Goal: Information Seeking & Learning: Learn about a topic

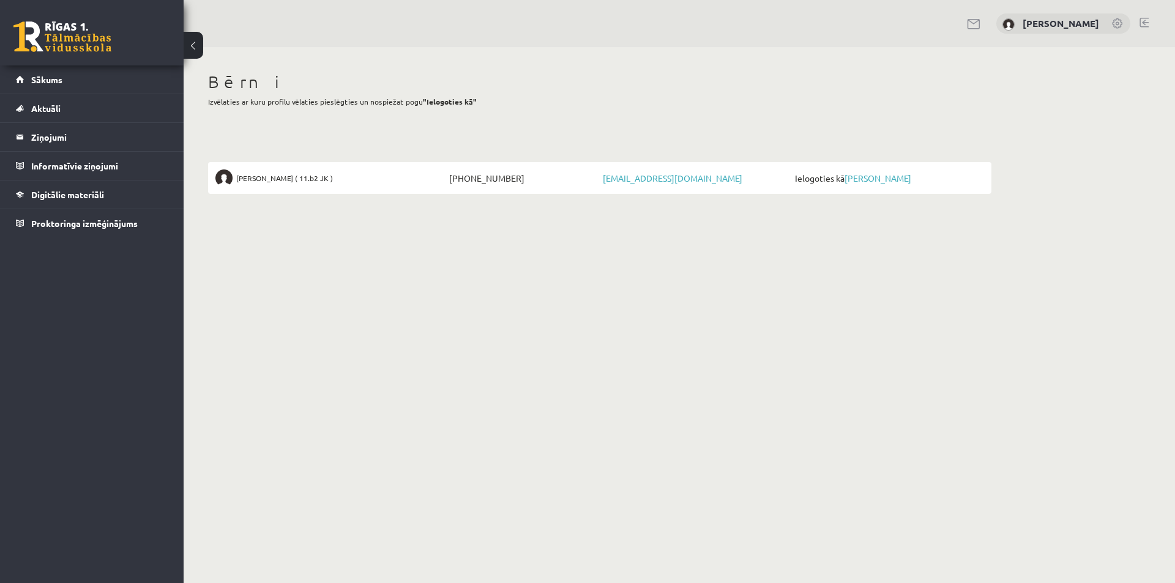
click at [894, 184] on span "Ielogoties kā Artūrs Masaļskis" at bounding box center [888, 178] width 192 height 17
click at [892, 181] on link "[PERSON_NAME]" at bounding box center [878, 178] width 67 height 11
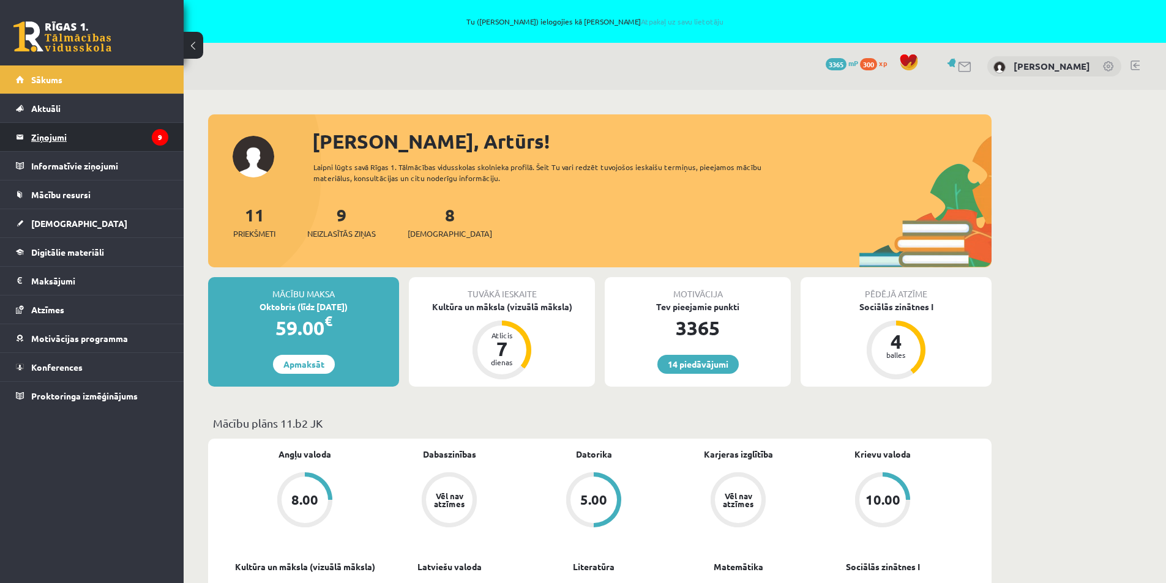
click at [43, 138] on legend "Ziņojumi 9" at bounding box center [99, 137] width 137 height 28
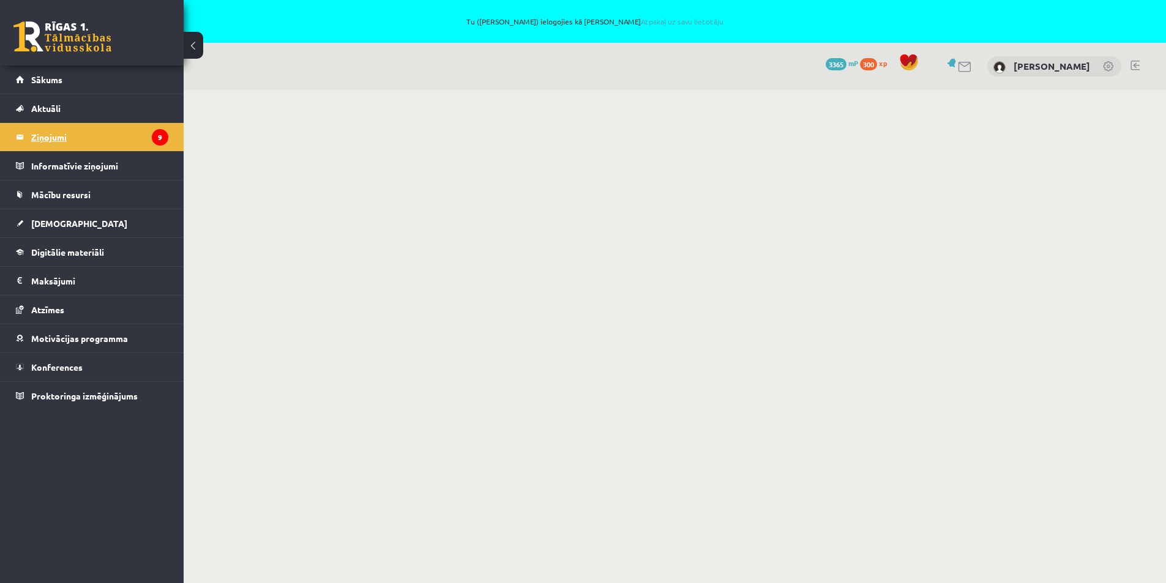
click at [39, 139] on legend "Ziņojumi 9" at bounding box center [99, 137] width 137 height 28
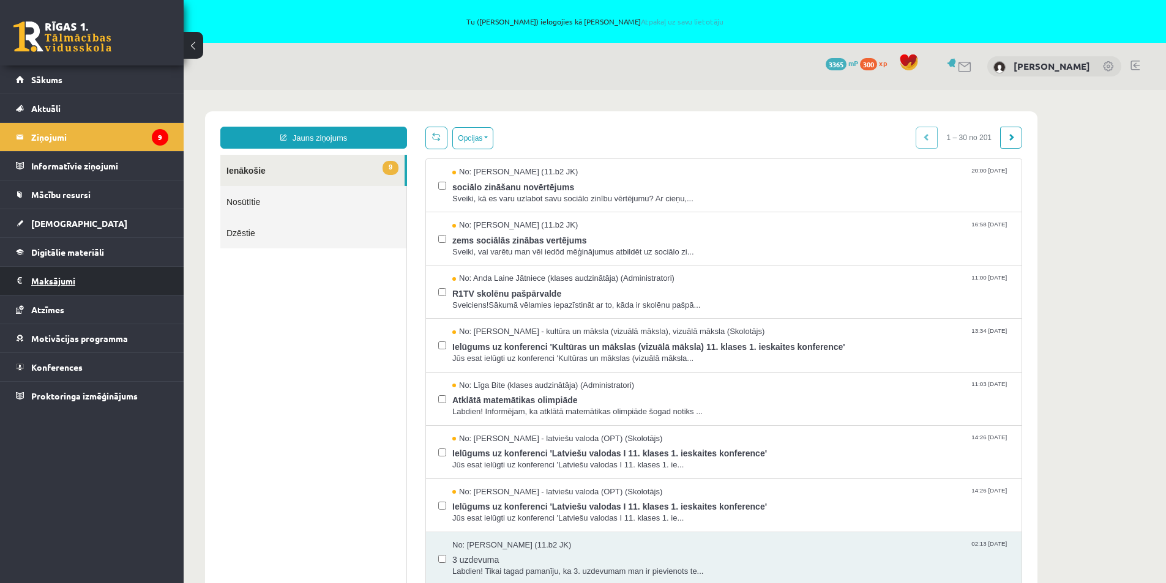
click at [57, 283] on legend "Maksājumi 0" at bounding box center [99, 281] width 137 height 28
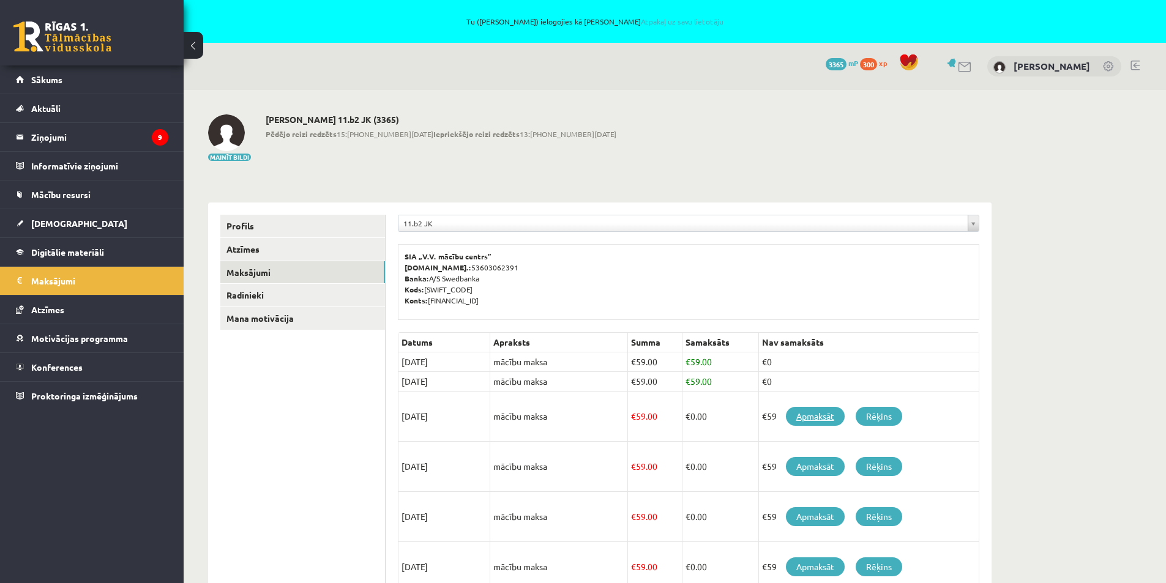
click at [811, 419] on link "Apmaksāt" at bounding box center [815, 416] width 59 height 19
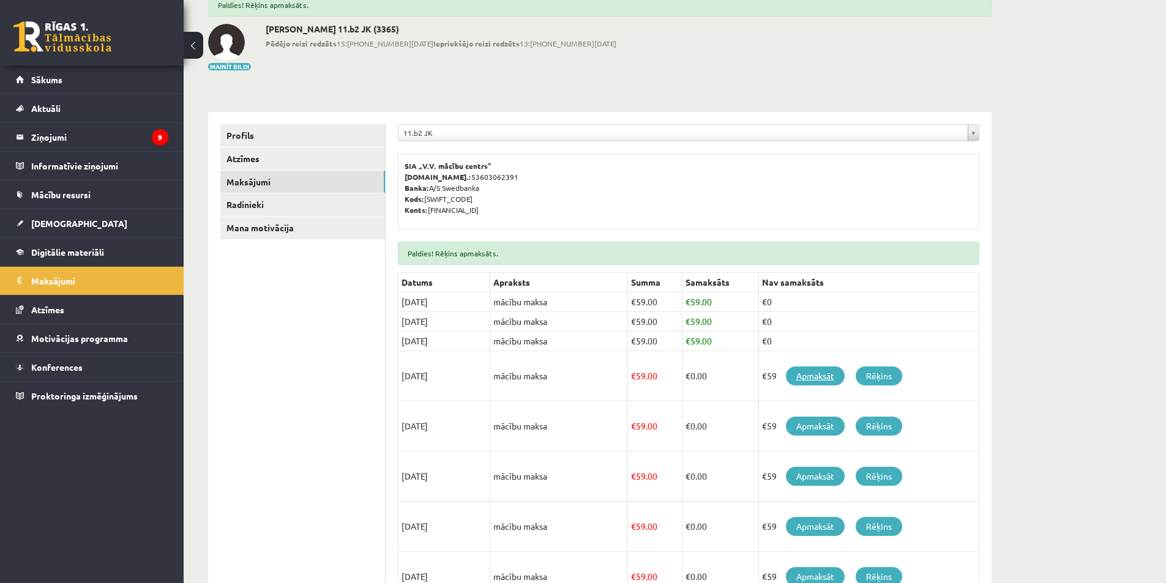
scroll to position [122, 0]
click at [822, 376] on link "Apmaksāt" at bounding box center [815, 374] width 59 height 19
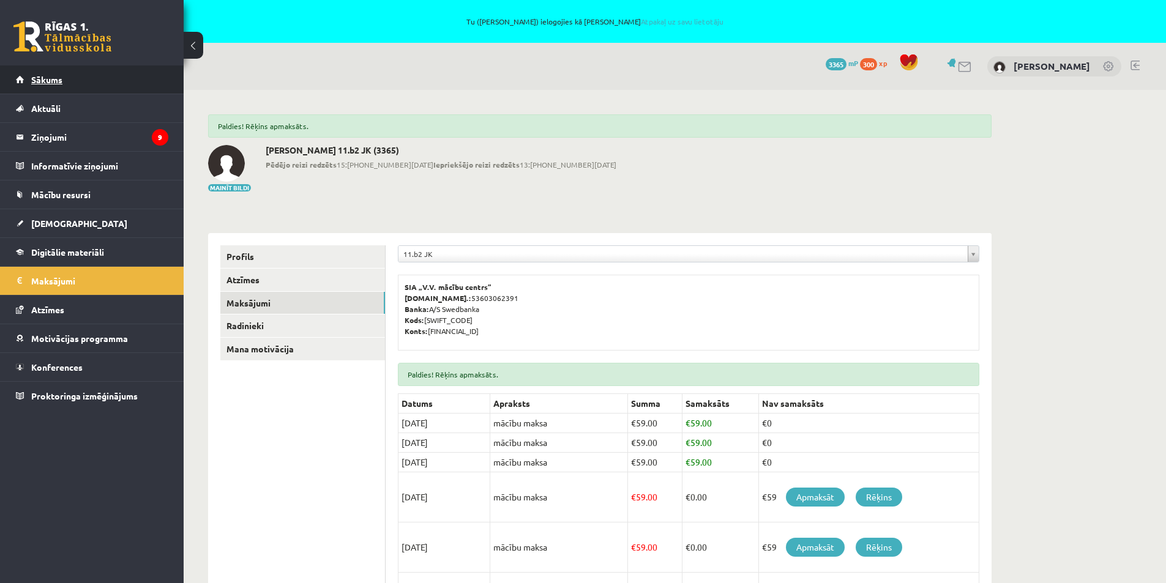
click at [43, 74] on link "Sākums" at bounding box center [92, 79] width 152 height 28
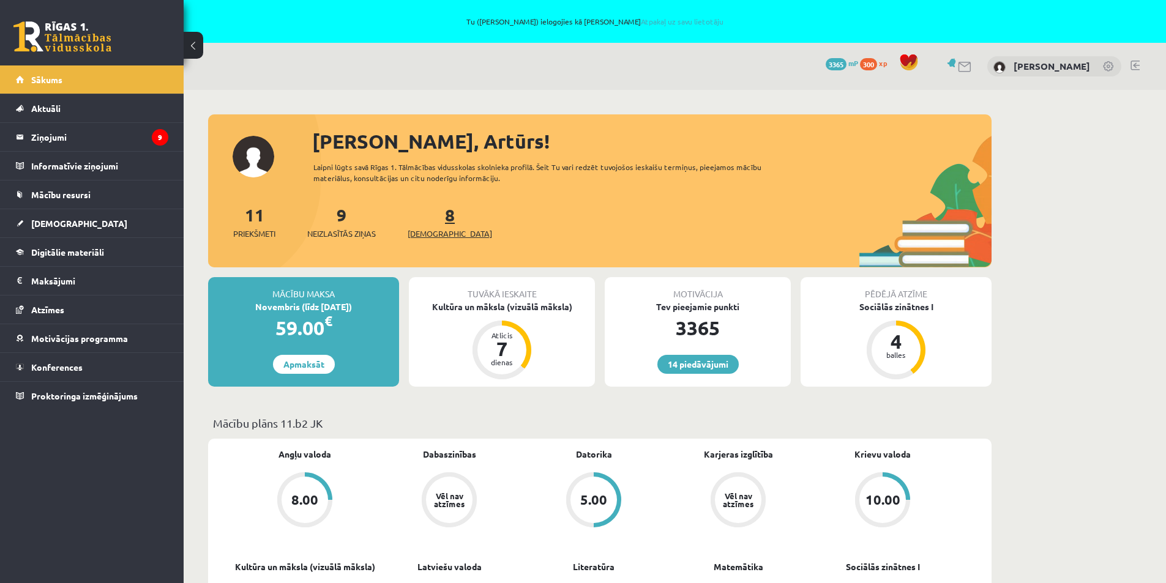
click at [427, 220] on link "8 Ieskaites" at bounding box center [450, 222] width 84 height 36
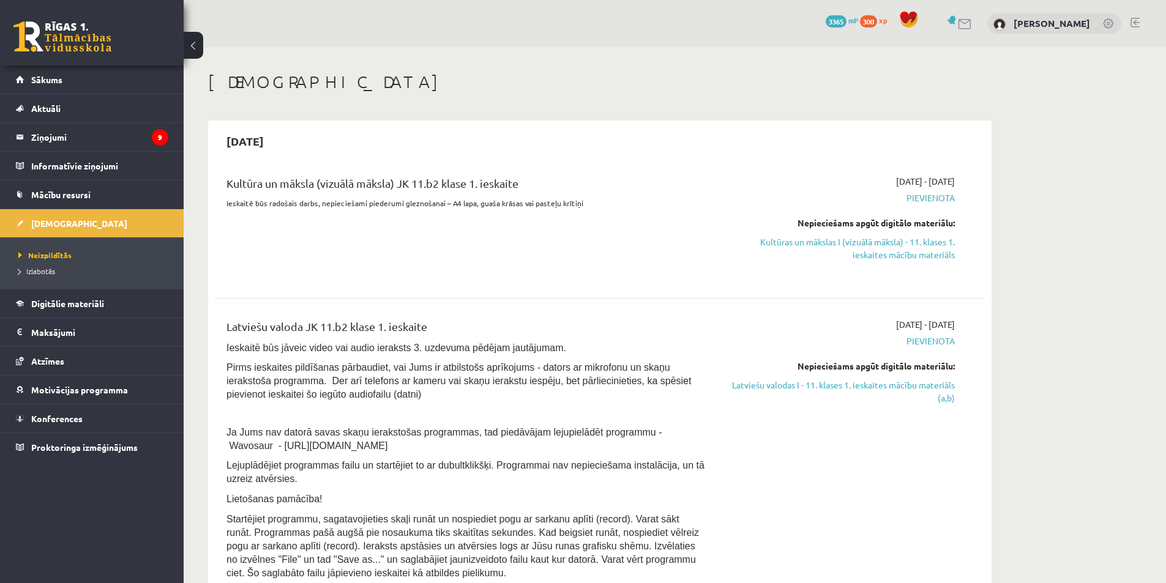
scroll to position [61, 0]
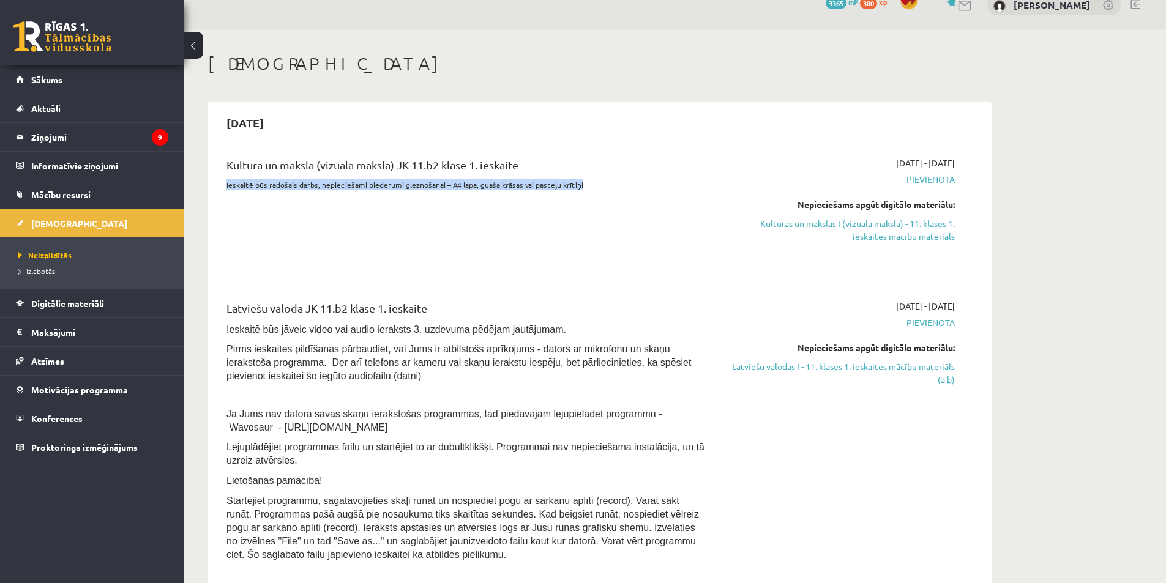
drag, startPoint x: 594, startPoint y: 185, endPoint x: 222, endPoint y: 196, distance: 371.7
click at [222, 196] on div "Kultūra un māksla (vizuālā māksla) JK 11.b2 klase 1. ieskaite Ieskaitē būs rado…" at bounding box center [466, 208] width 498 height 103
click at [285, 232] on div "Kultūra un māksla (vizuālā māksla) JK 11.b2 klase 1. ieskaite Ieskaitē būs rado…" at bounding box center [466, 208] width 498 height 103
click at [47, 356] on span "Atzīmes" at bounding box center [47, 361] width 33 height 11
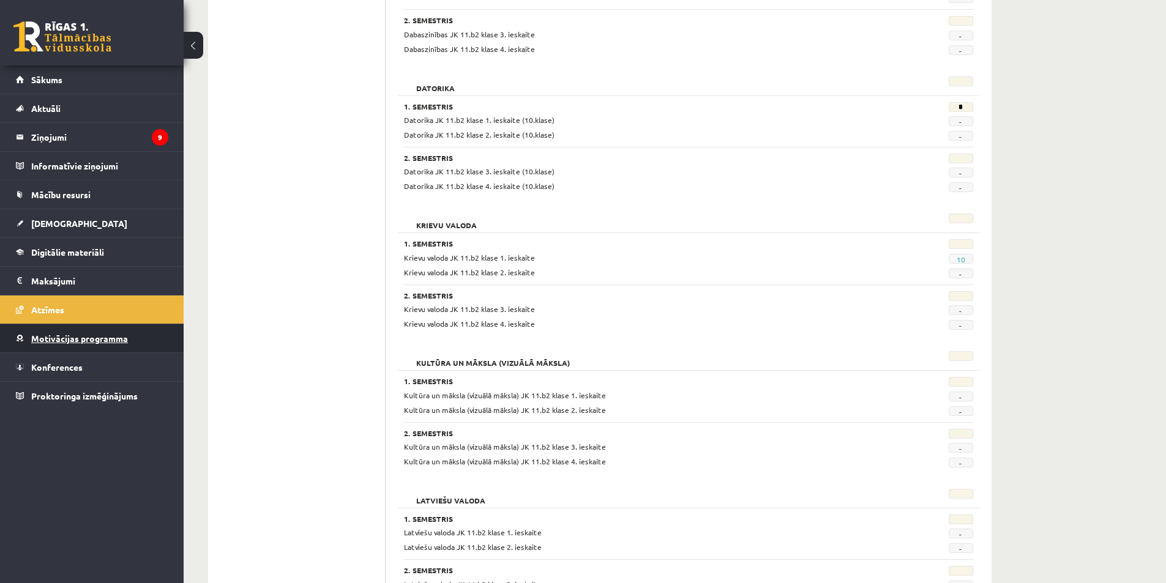
scroll to position [333, 0]
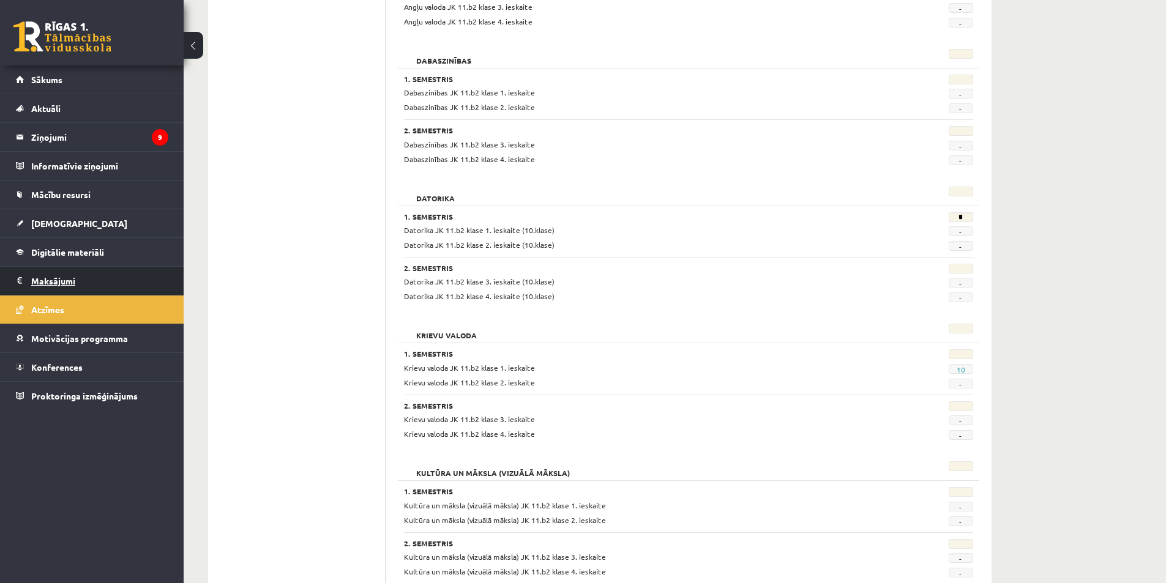
click at [46, 285] on legend "Maksājumi 0" at bounding box center [99, 281] width 137 height 28
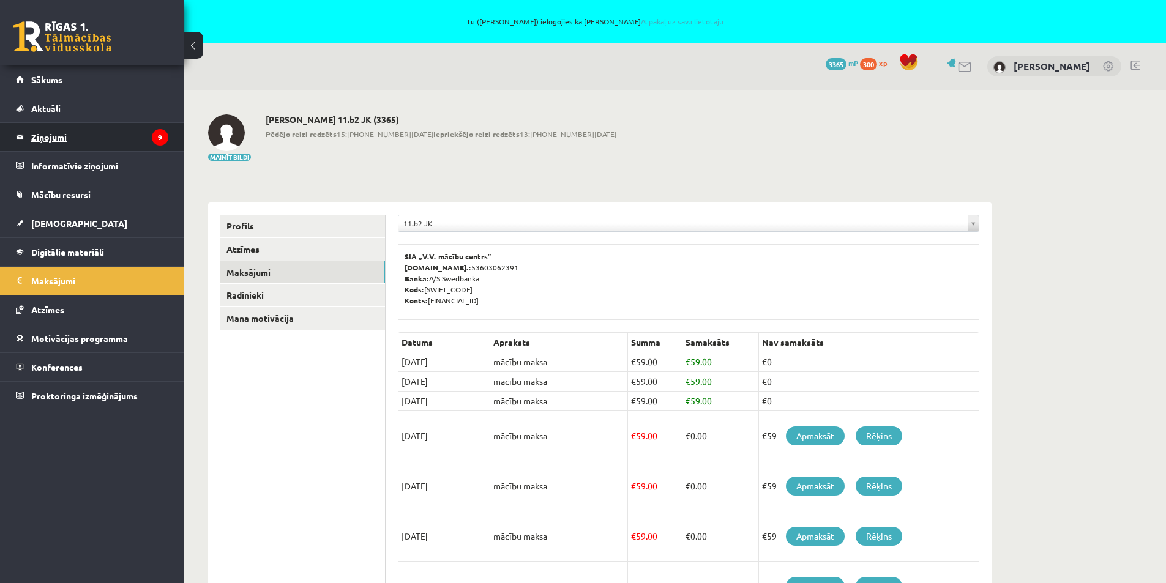
click at [51, 137] on legend "Ziņojumi 9" at bounding box center [99, 137] width 137 height 28
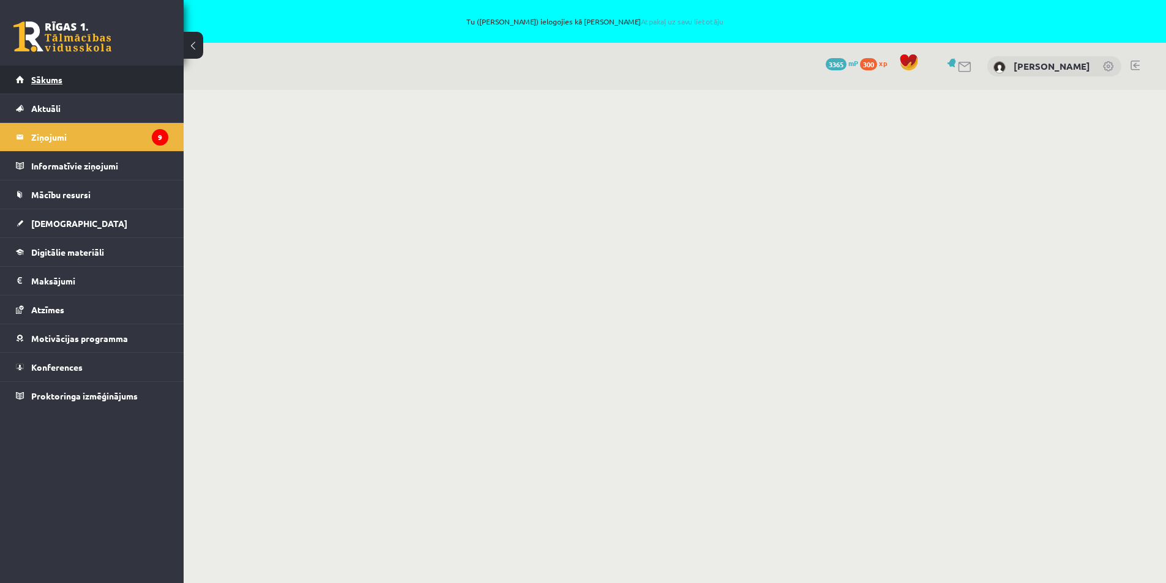
click at [65, 85] on link "Sākums" at bounding box center [92, 79] width 152 height 28
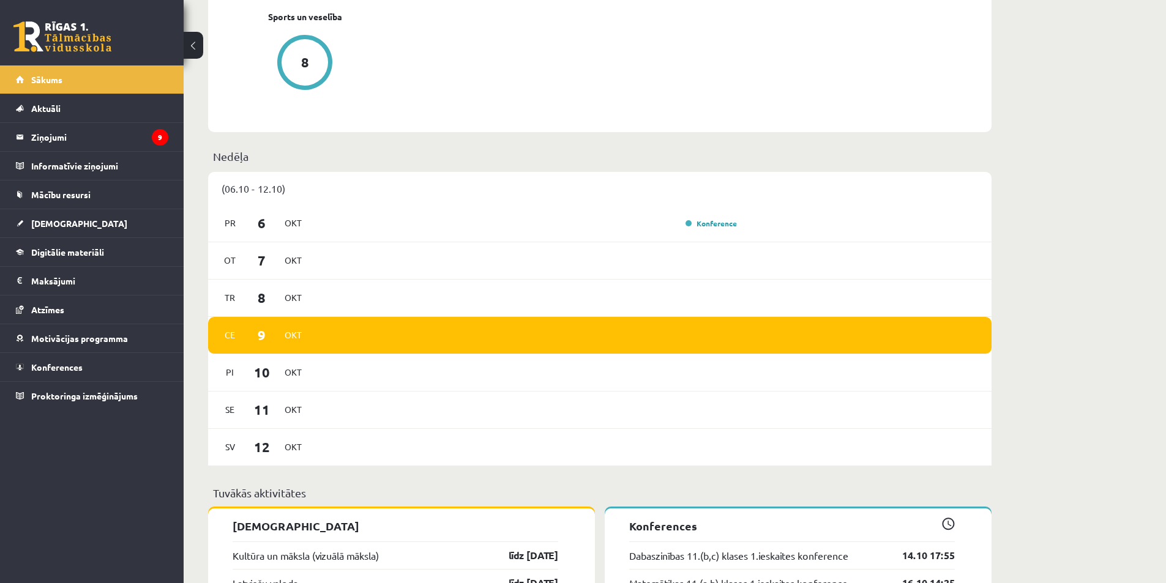
scroll to position [673, 0]
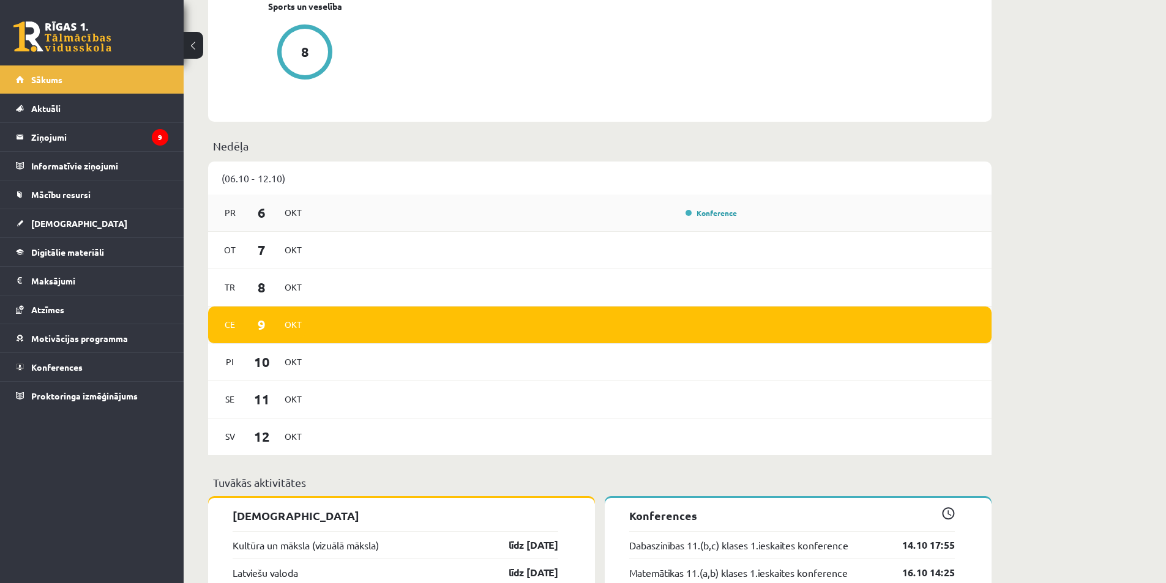
click at [695, 222] on div "[DATE] Konference" at bounding box center [599, 213] width 783 height 37
click at [695, 212] on link "Konference" at bounding box center [711, 213] width 51 height 10
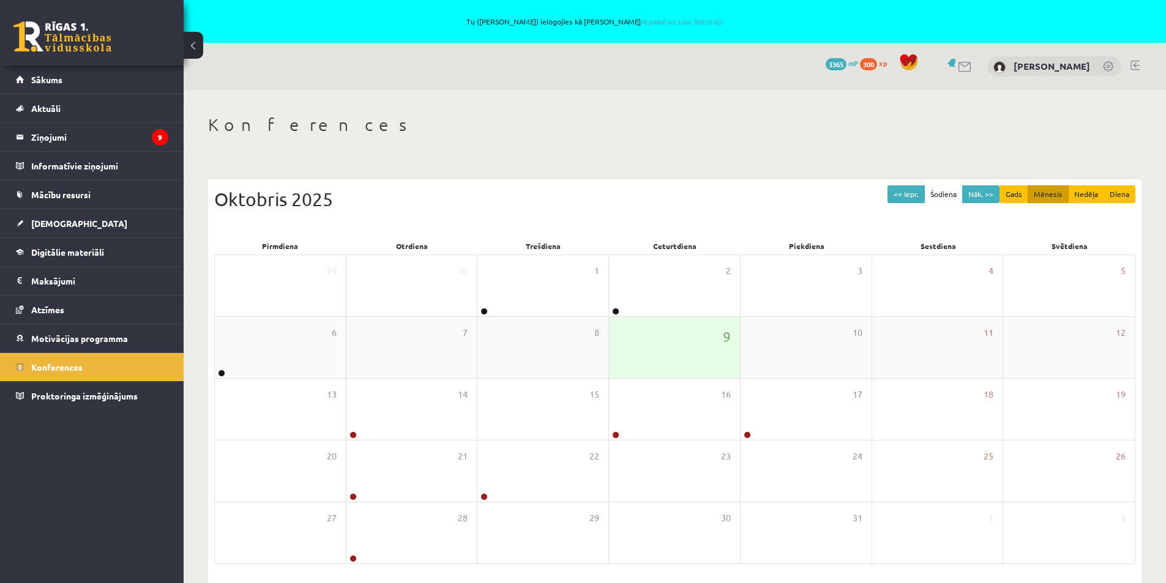
click at [694, 337] on div "9" at bounding box center [674, 347] width 131 height 61
click at [654, 300] on div "2" at bounding box center [674, 285] width 131 height 61
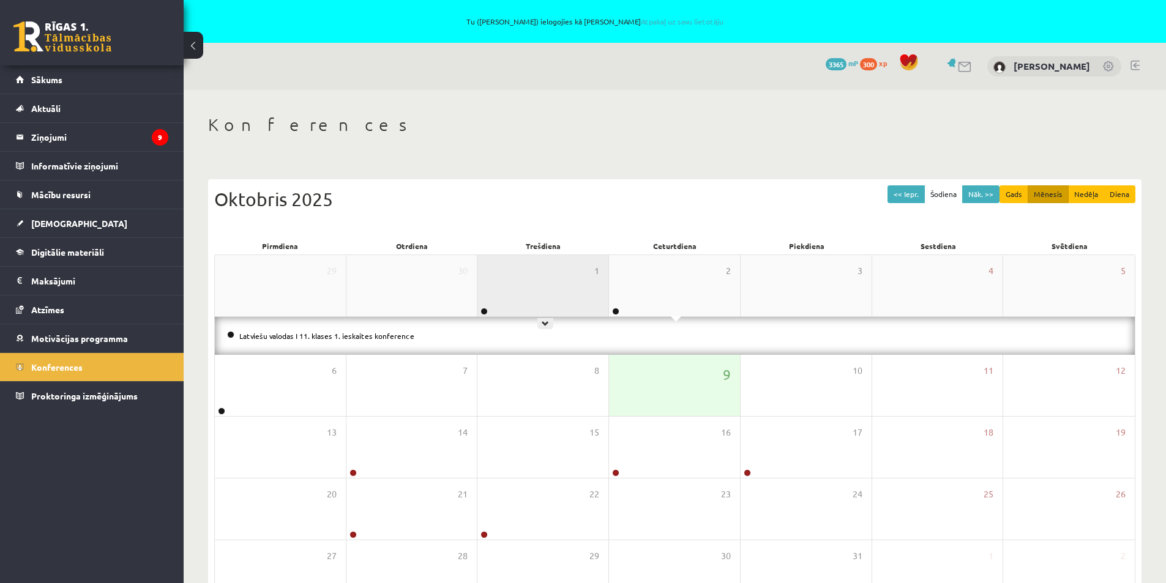
click at [594, 293] on div "1" at bounding box center [542, 285] width 131 height 61
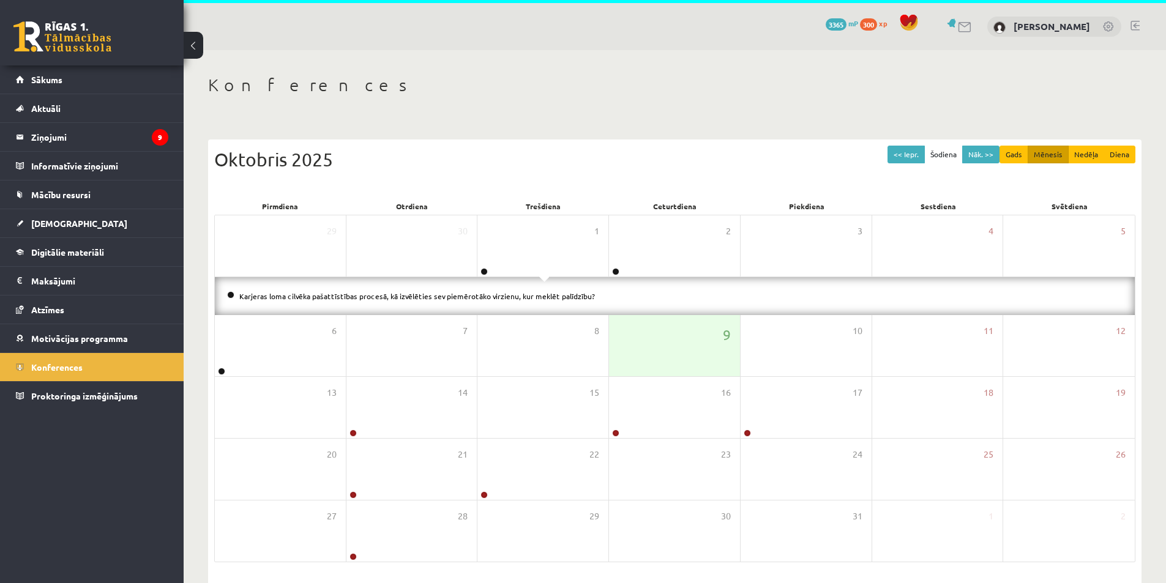
scroll to position [61, 0]
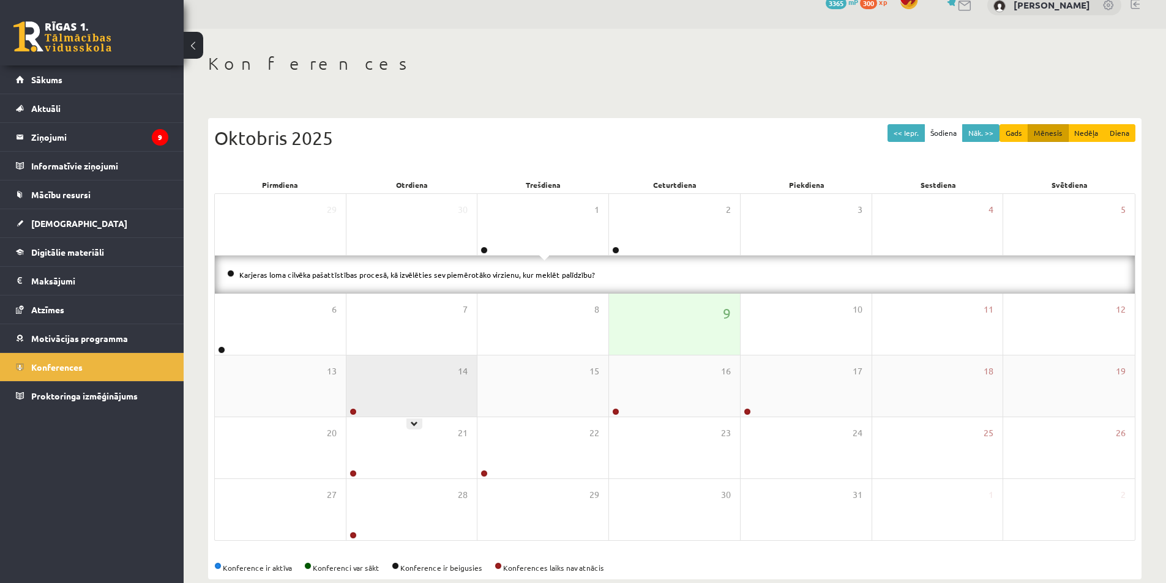
click at [361, 390] on div "14" at bounding box center [411, 386] width 131 height 61
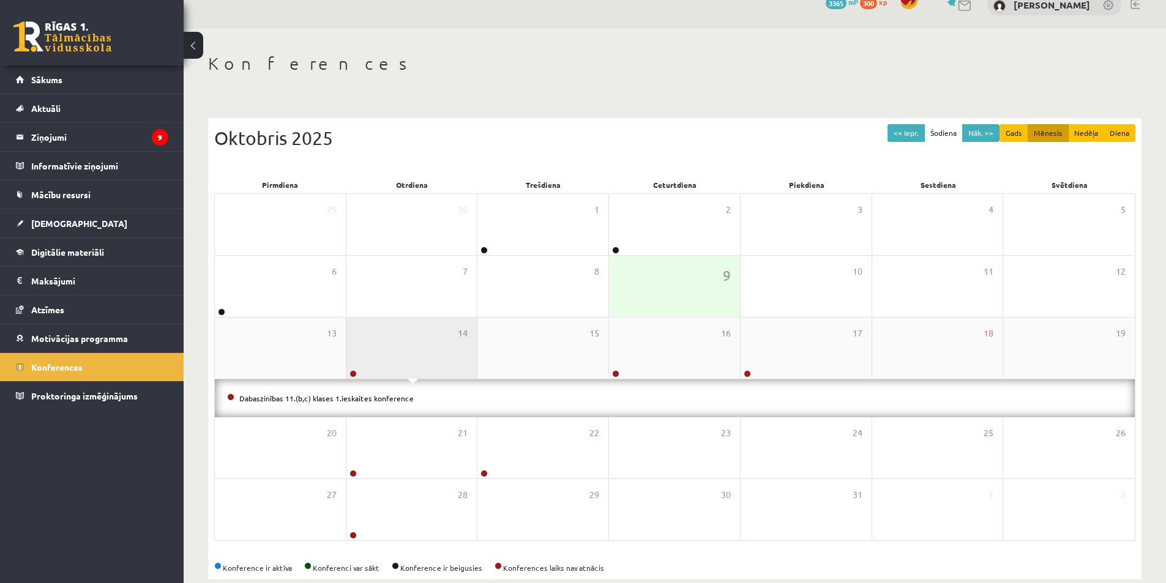
click at [434, 348] on div "14" at bounding box center [411, 348] width 131 height 61
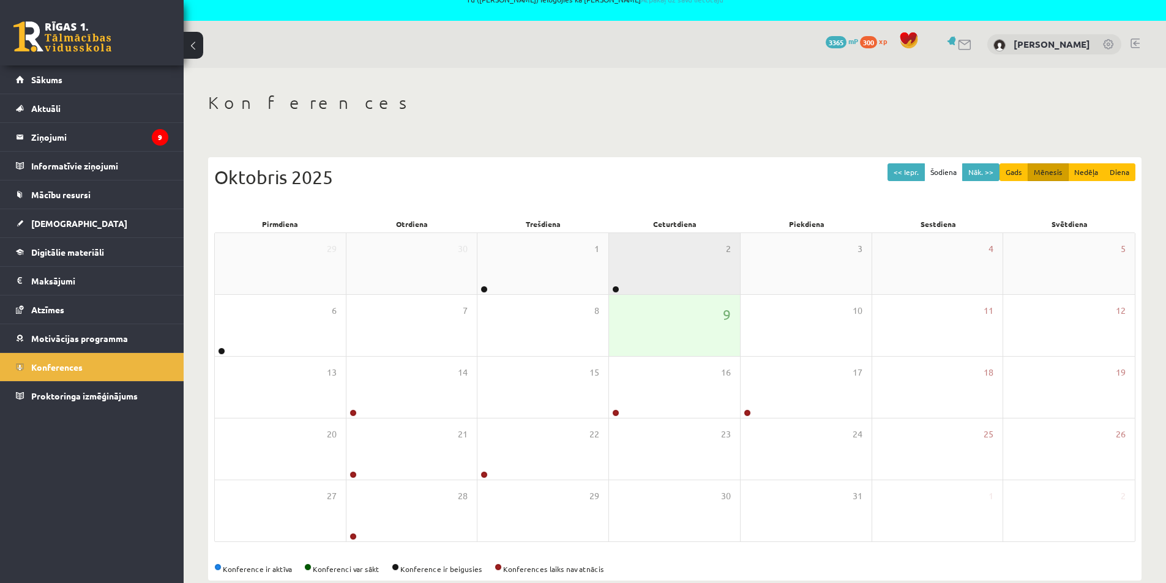
scroll to position [0, 0]
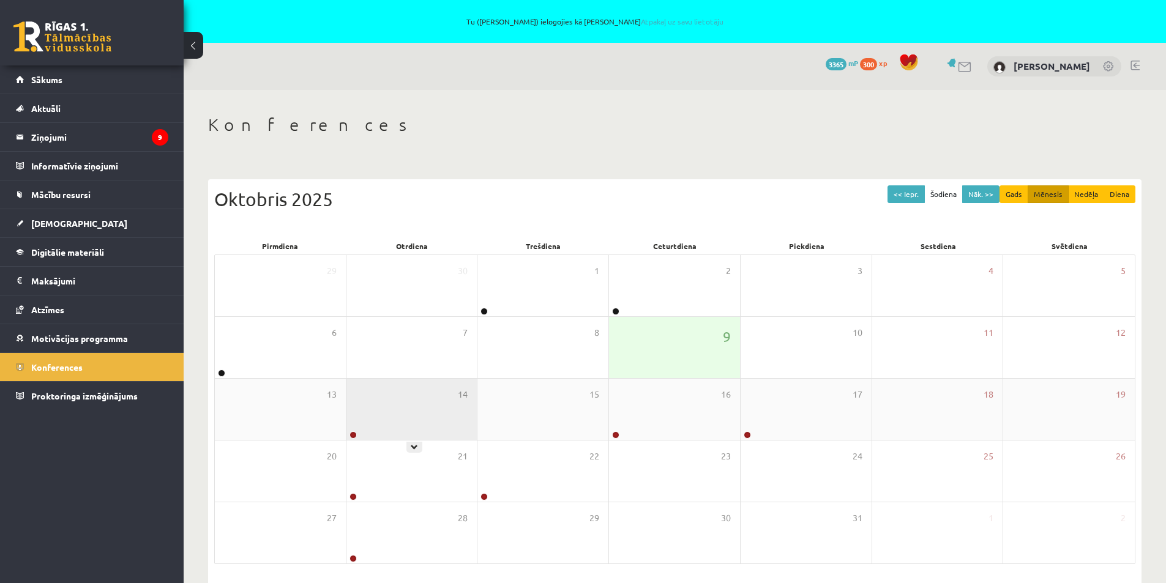
click at [384, 407] on div "14" at bounding box center [411, 409] width 131 height 61
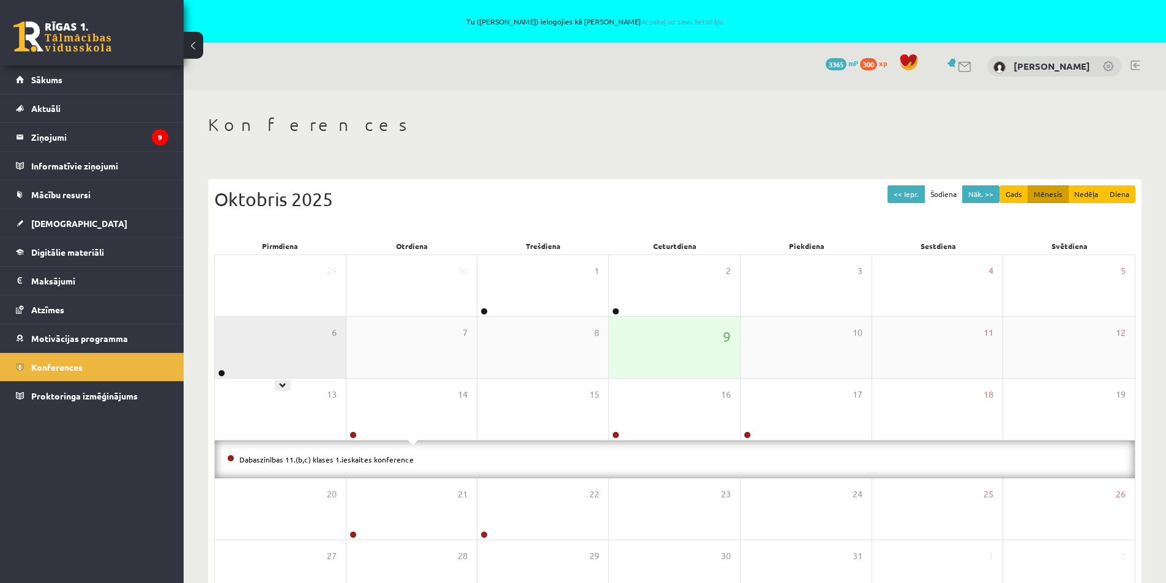
click at [280, 345] on div "6" at bounding box center [280, 347] width 131 height 61
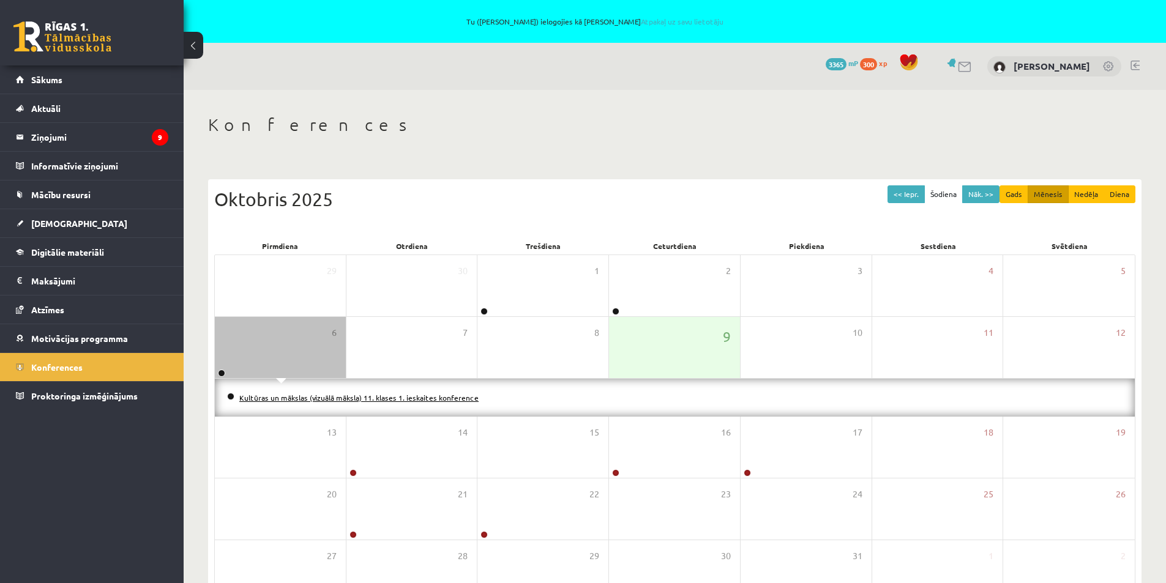
click at [309, 399] on link "Kultūras un mākslas (vizuālā māksla) 11. klases 1. ieskaites konference" at bounding box center [358, 398] width 239 height 10
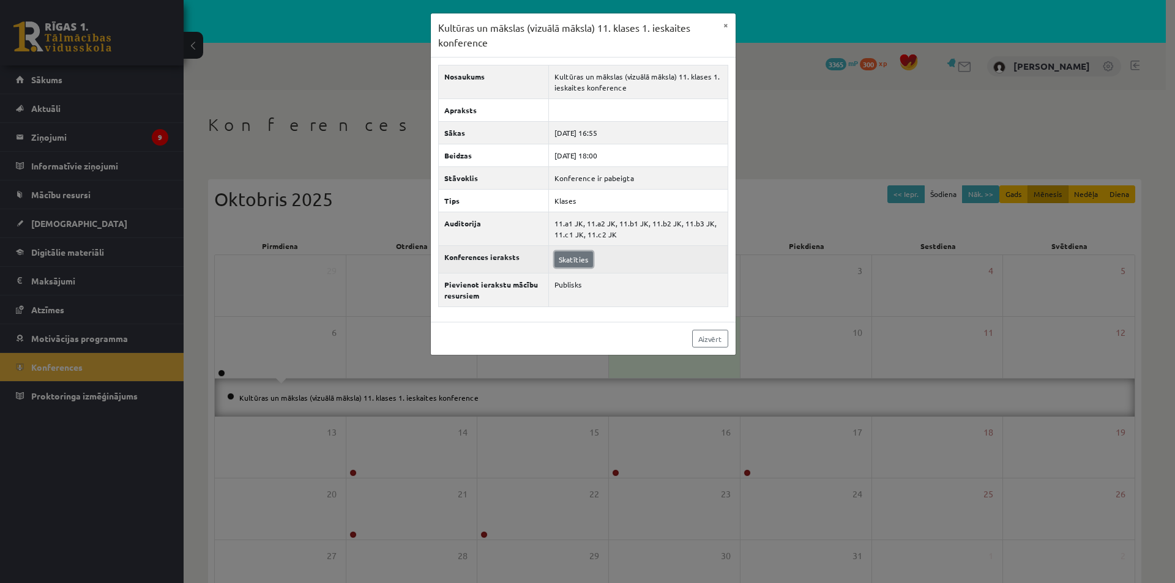
click at [569, 258] on link "Skatīties" at bounding box center [574, 260] width 39 height 16
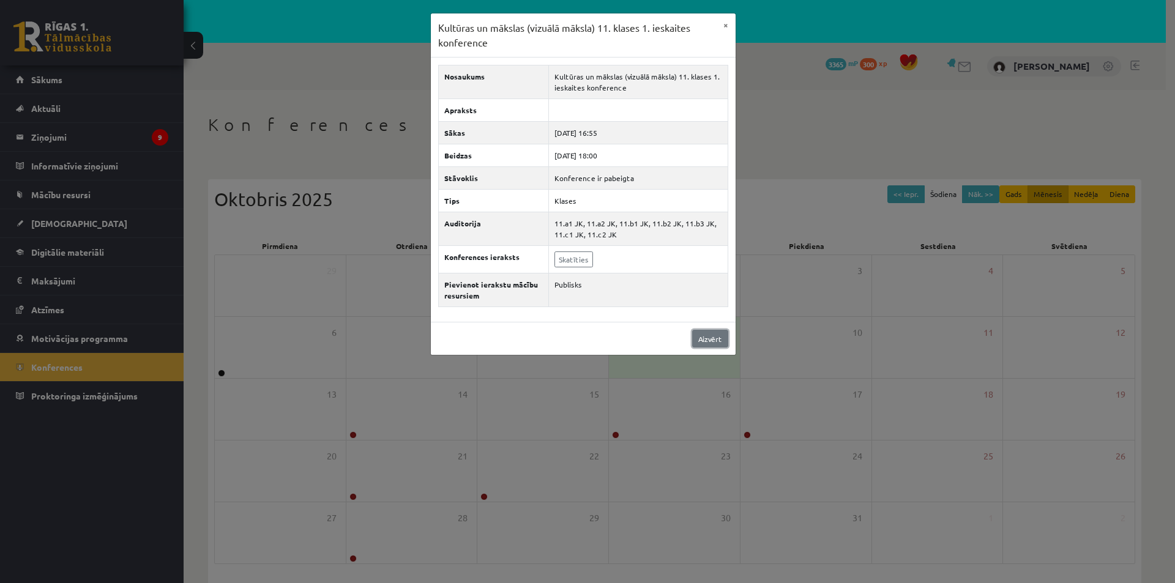
click at [716, 343] on link "Aizvērt" at bounding box center [710, 339] width 36 height 18
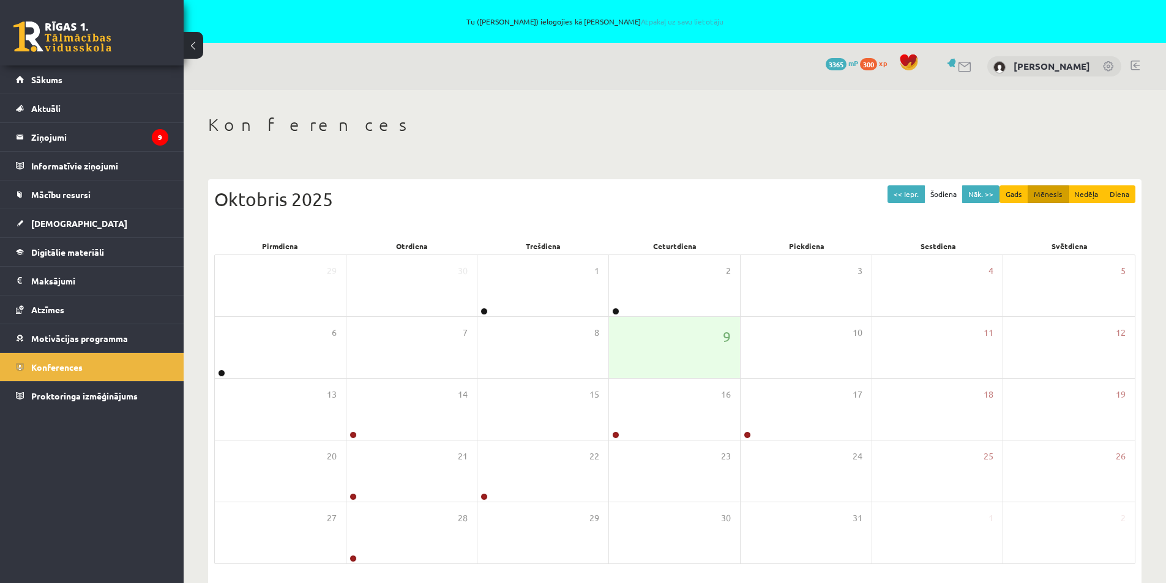
click at [1134, 64] on link at bounding box center [1135, 66] width 9 height 10
